Goal: Task Accomplishment & Management: Complete application form

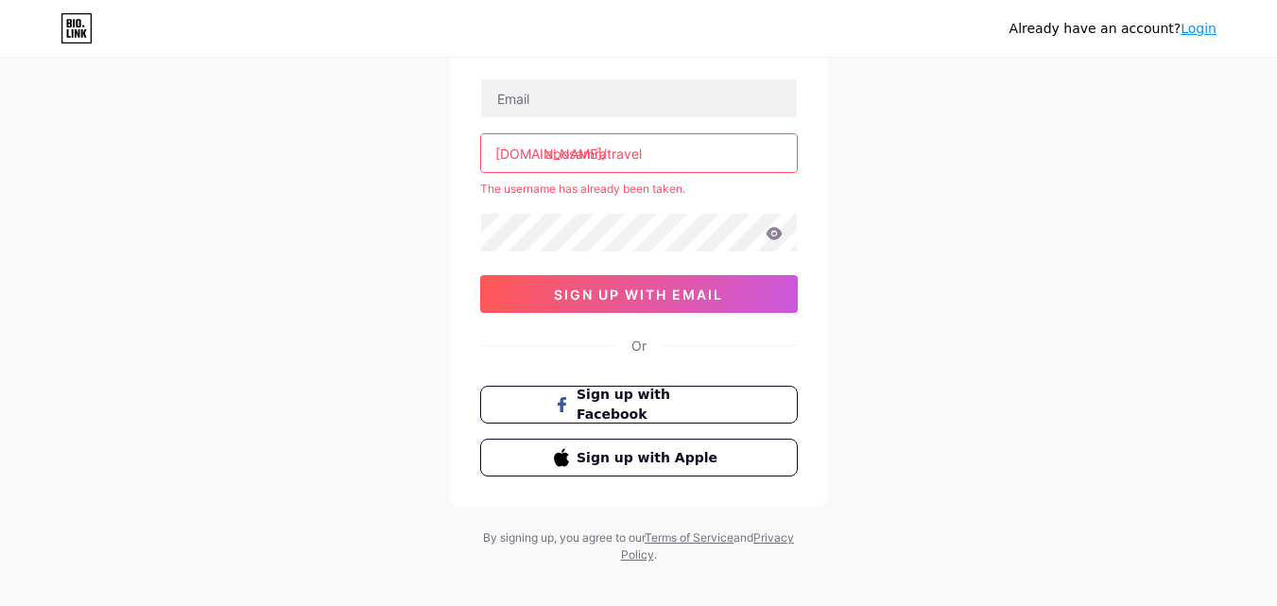
scroll to position [142, 0]
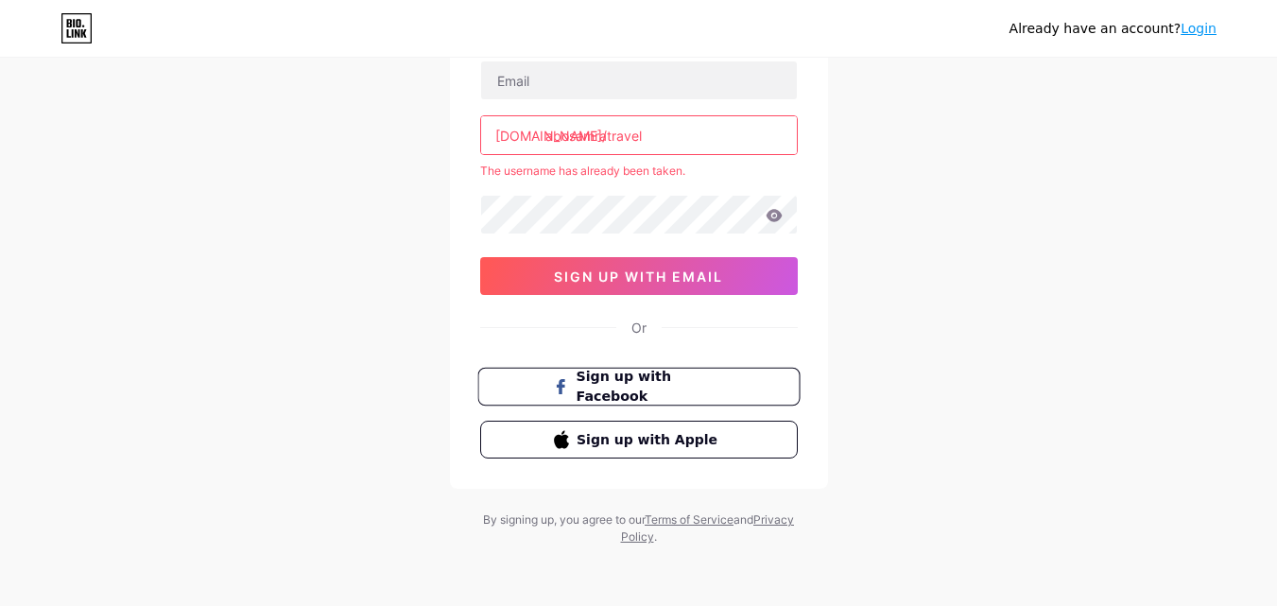
click at [682, 388] on span "Sign up with Facebook" at bounding box center [650, 387] width 148 height 41
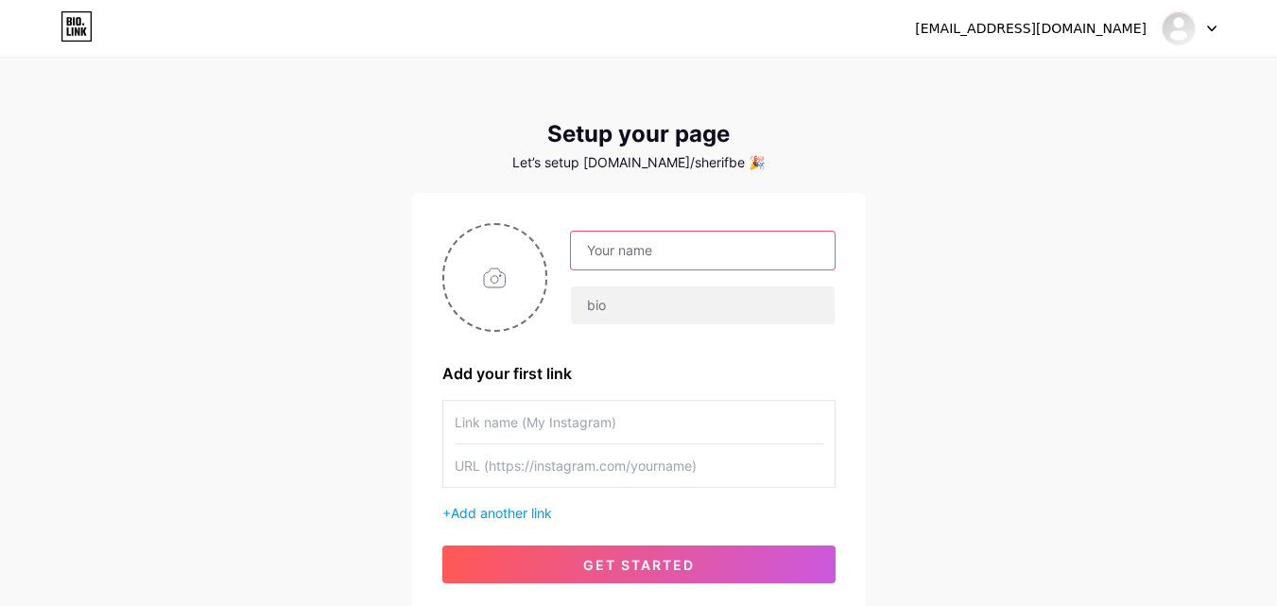
click at [657, 240] on input "text" at bounding box center [702, 251] width 263 height 38
